Goal: Task Accomplishment & Management: Complete application form

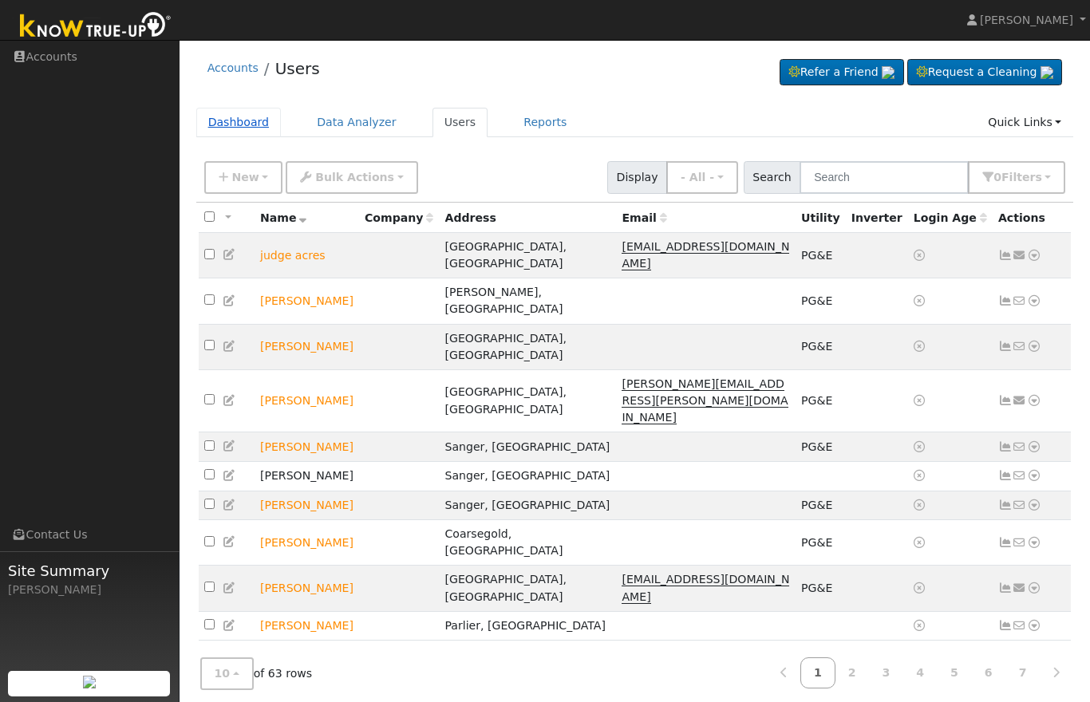
click at [254, 132] on link "Dashboard" at bounding box center [238, 123] width 85 height 30
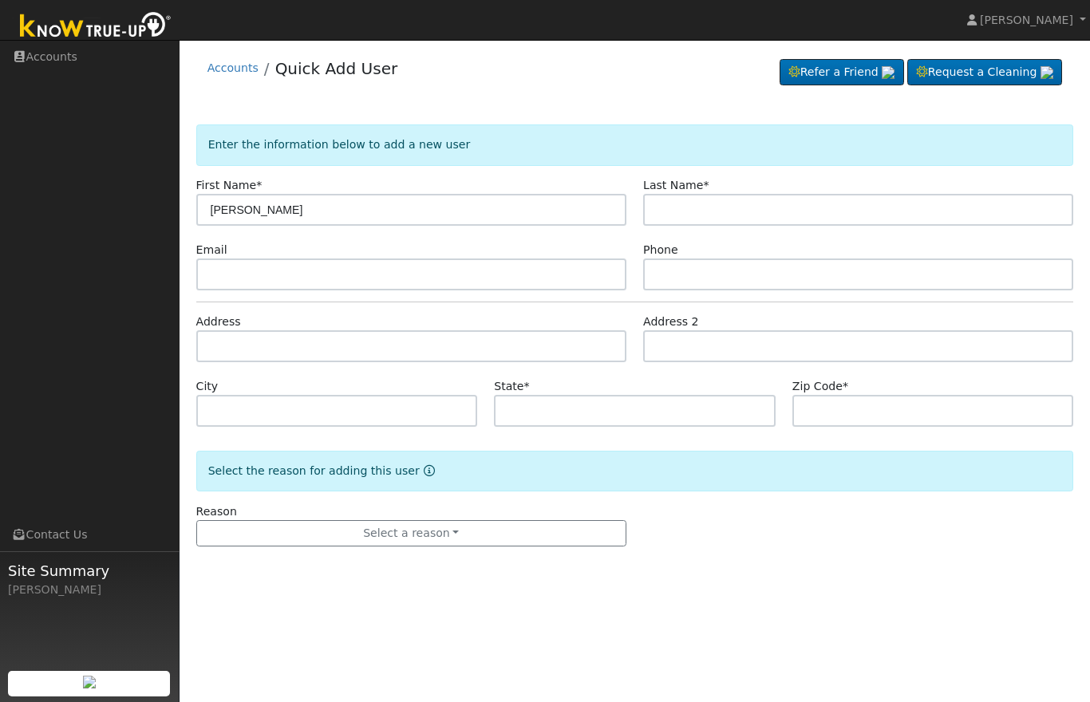
type input "[PERSON_NAME]"
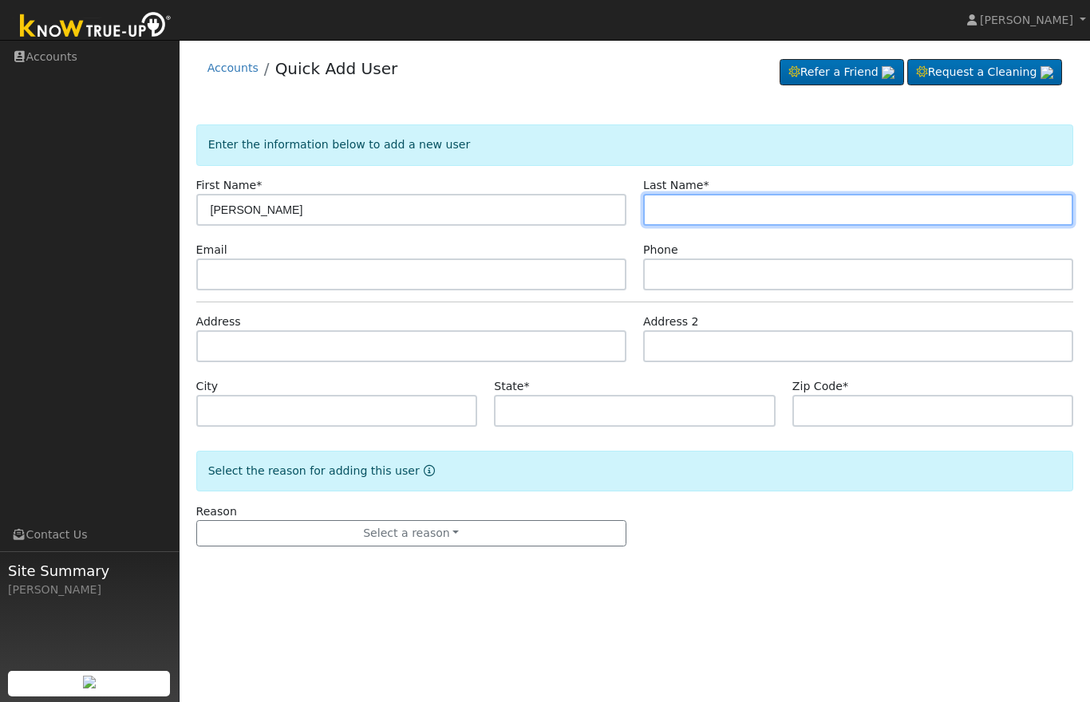
click at [768, 216] on input "text" at bounding box center [858, 210] width 430 height 32
type input "[PERSON_NAME]"
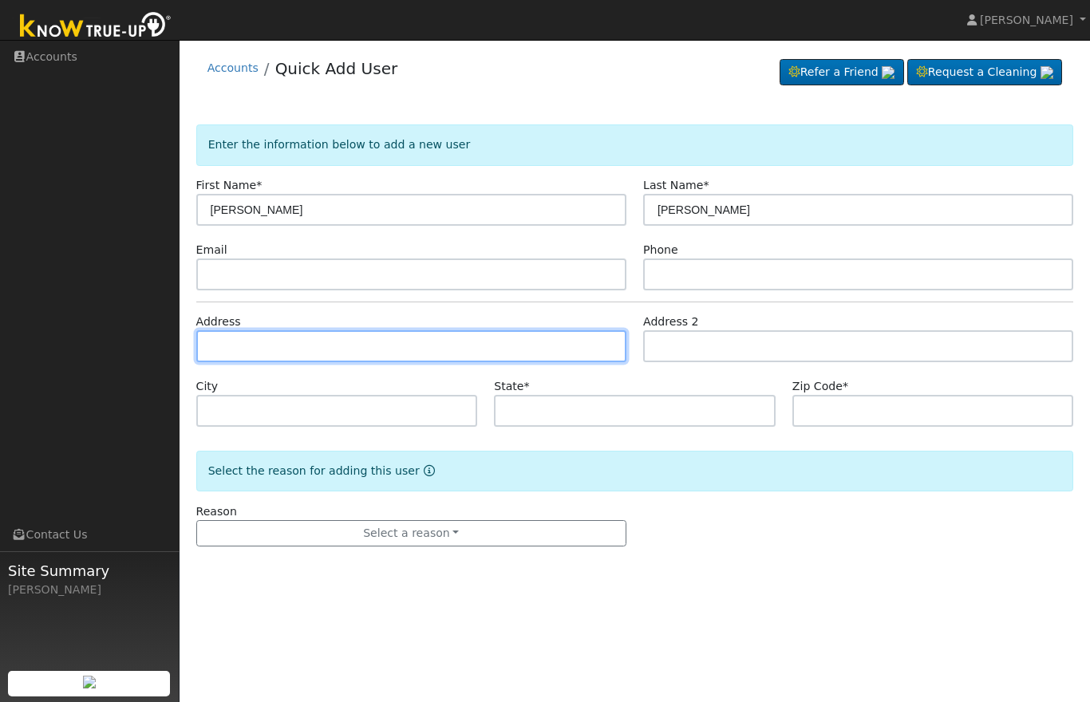
click at [429, 346] on input "text" at bounding box center [411, 346] width 430 height 32
type input "1401 J Street"
type input "Sanger"
type input "CA"
type input "93657"
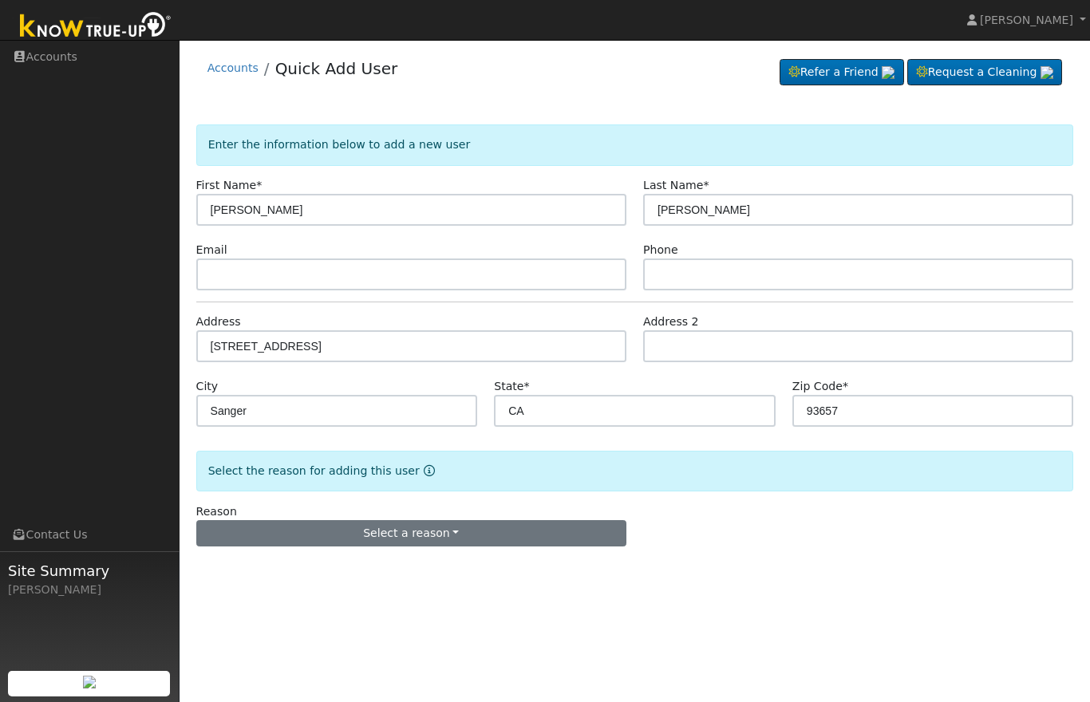
click at [539, 528] on button "Select a reason" at bounding box center [411, 533] width 430 height 27
click at [329, 560] on link "New lead" at bounding box center [285, 566] width 176 height 22
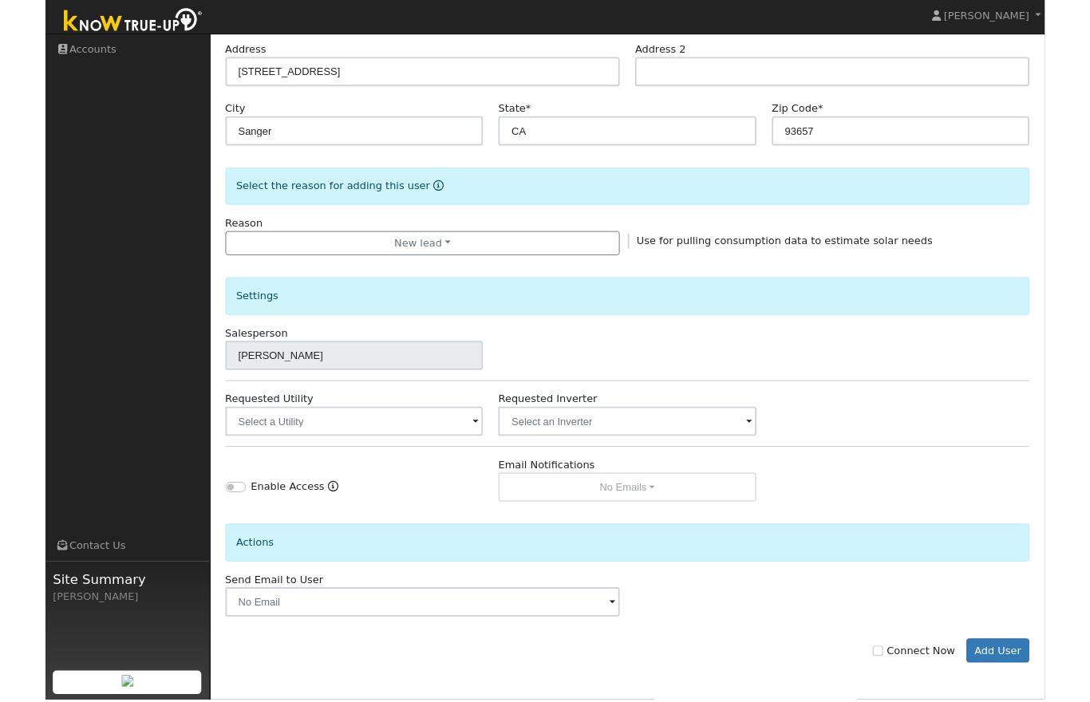
scroll to position [329, 0]
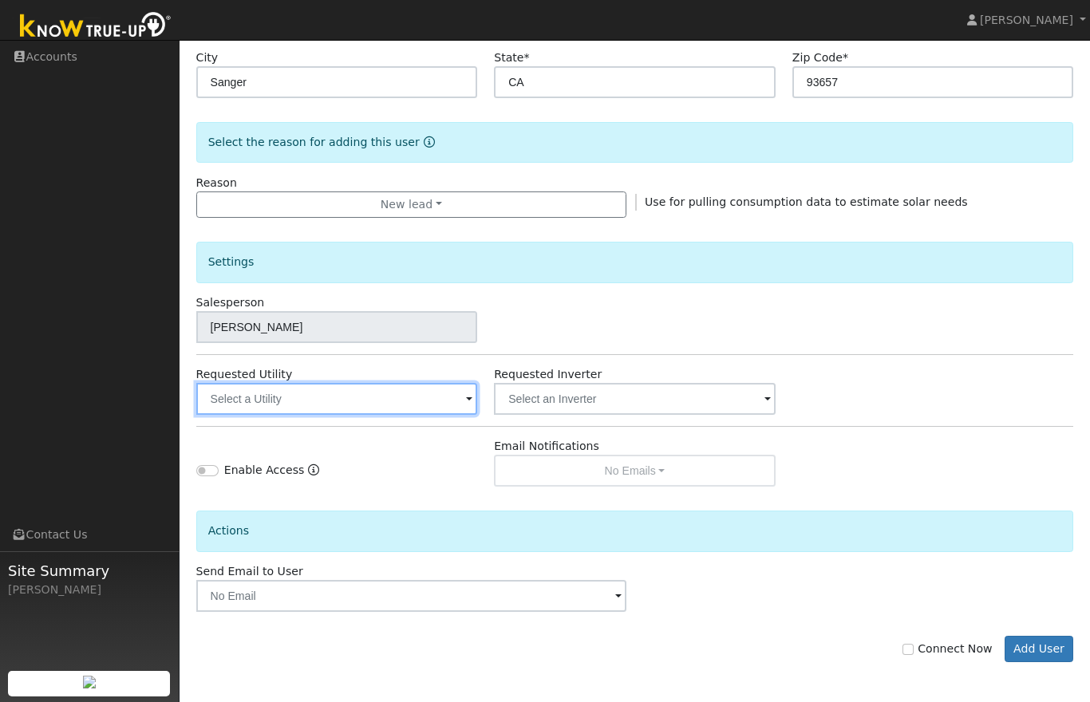
click at [400, 393] on input "text" at bounding box center [337, 399] width 282 height 32
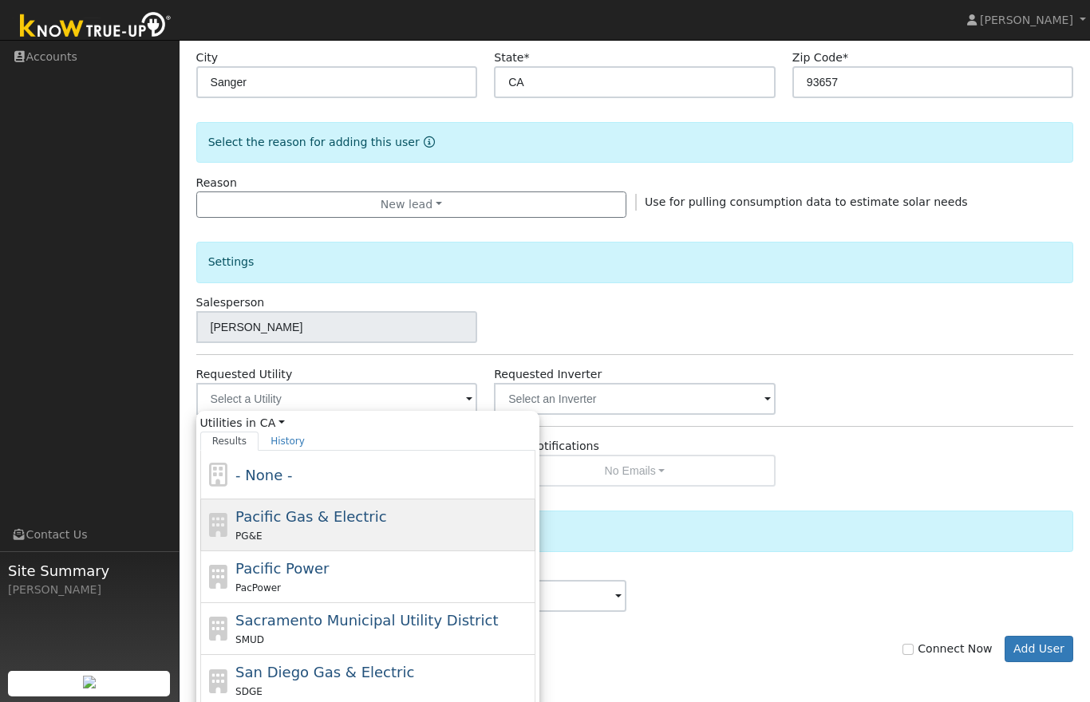
click at [384, 523] on div "Pacific Gas & Electric PG&E" at bounding box center [383, 525] width 296 height 38
type input "Pacific Gas & Electric"
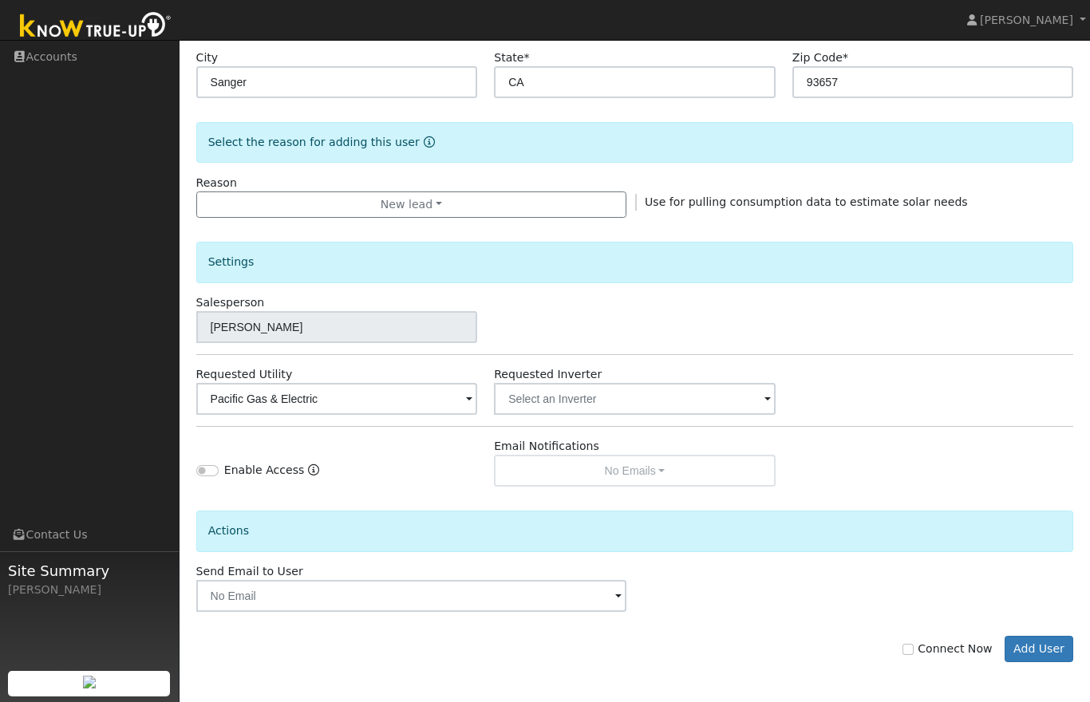
click at [927, 646] on label "Connect Now" at bounding box center [947, 649] width 89 height 17
click at [914, 646] on input "Connect Now" at bounding box center [908, 649] width 11 height 11
checkbox input "true"
click at [1034, 652] on button "Add User" at bounding box center [1039, 649] width 69 height 27
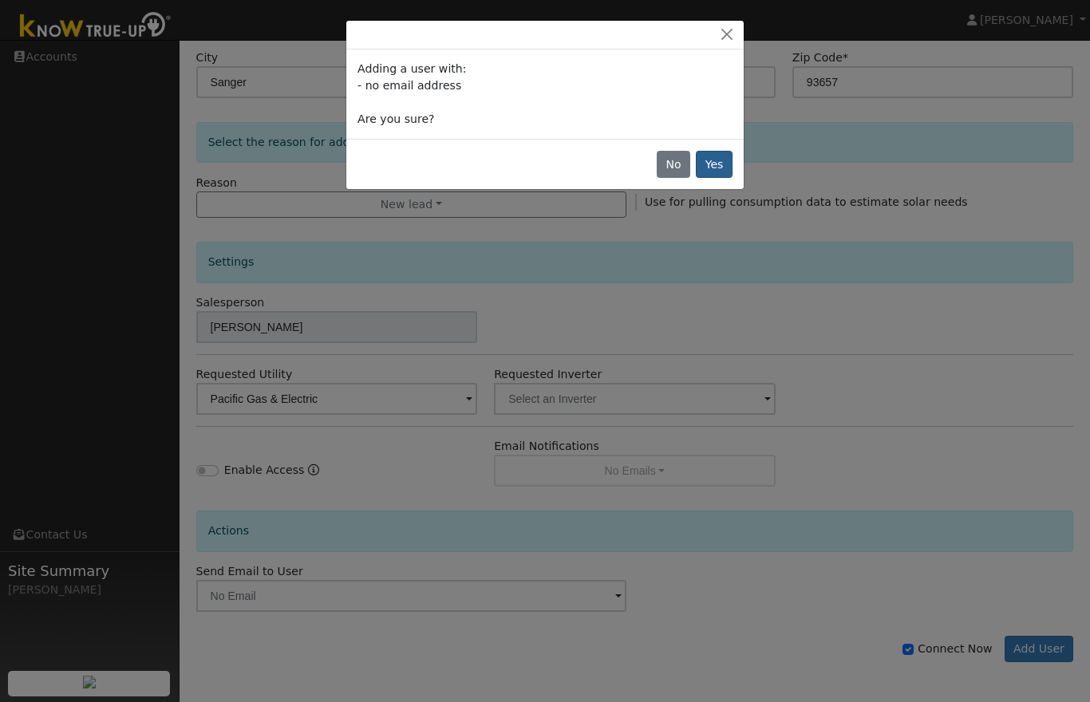
click at [717, 168] on button "Yes" at bounding box center [714, 164] width 37 height 27
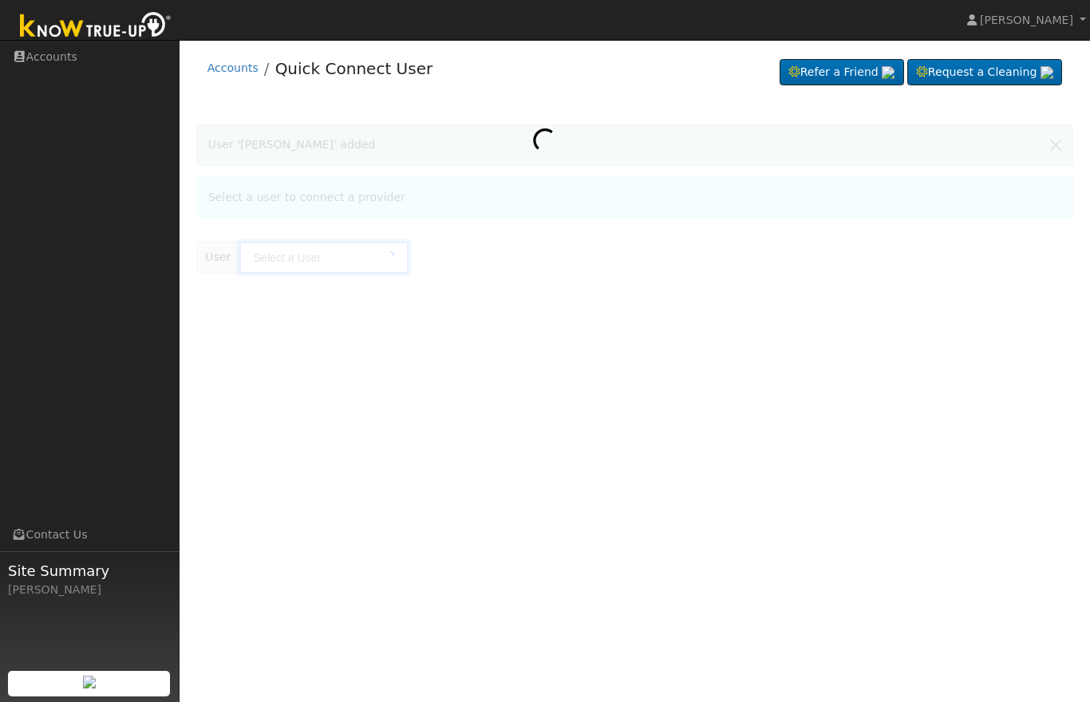
type input "[PERSON_NAME]"
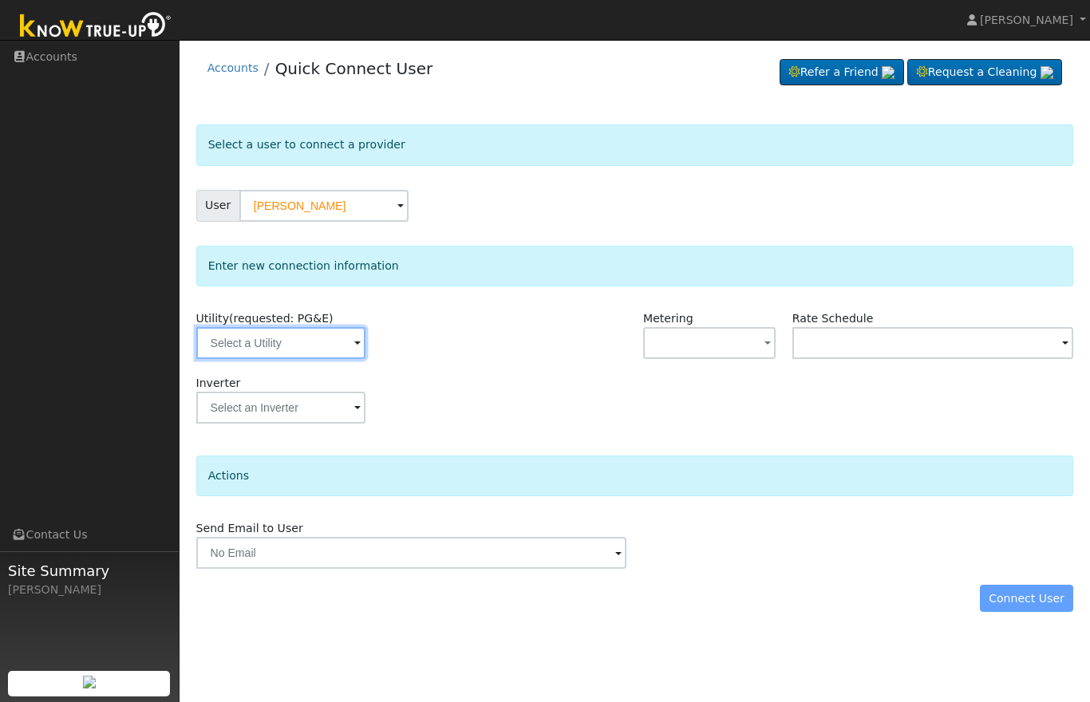
click at [300, 330] on input "text" at bounding box center [280, 343] width 169 height 32
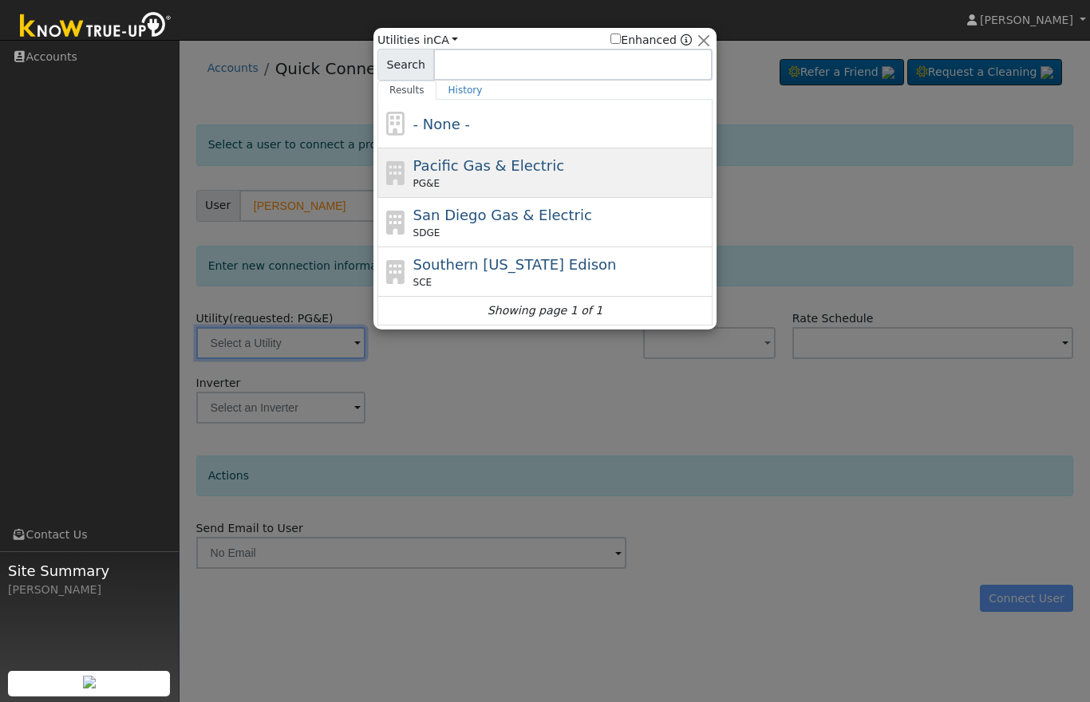
click at [563, 160] on div "Pacific Gas & Electric PG&E" at bounding box center [561, 173] width 296 height 36
type input "PG&E"
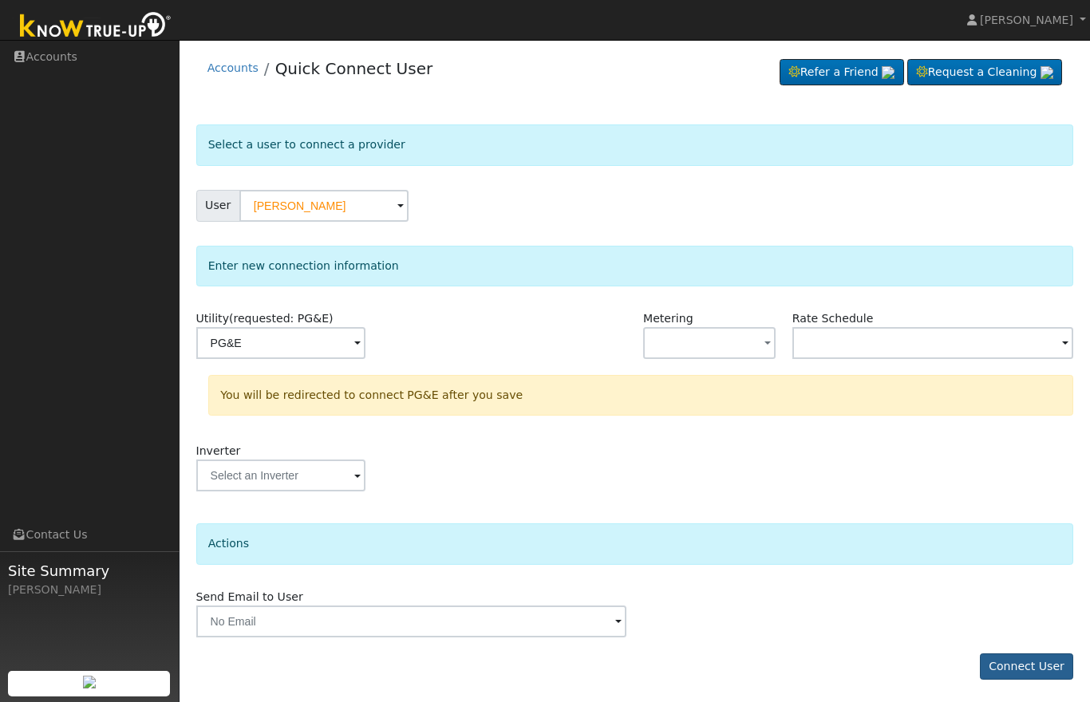
click at [1014, 661] on button "Connect User" at bounding box center [1027, 667] width 94 height 27
